Goal: Ask a question

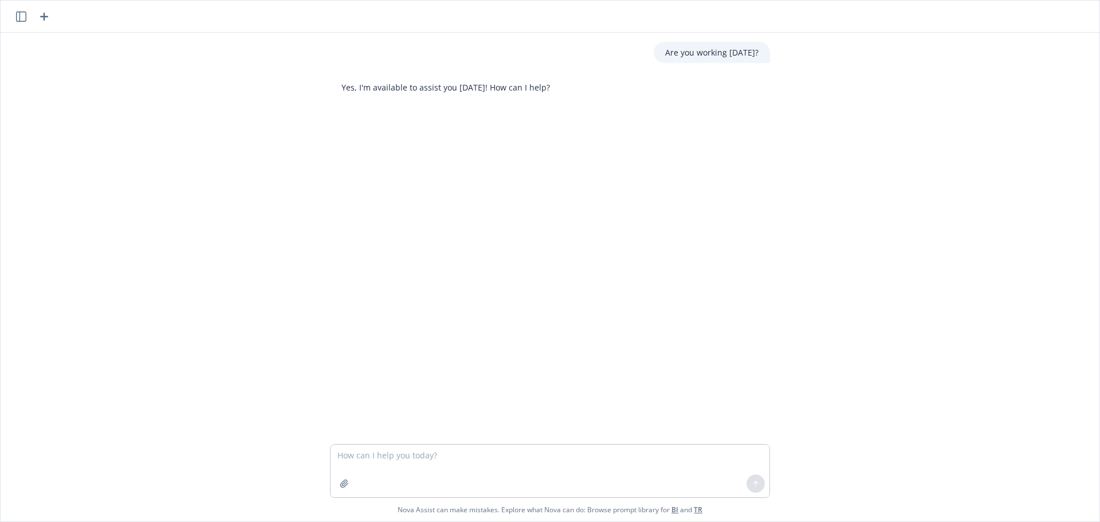
click at [414, 465] on textarea at bounding box center [550, 471] width 439 height 53
type textarea "does UHC utilize another vision carriers network?"
